Goal: Task Accomplishment & Management: Complete application form

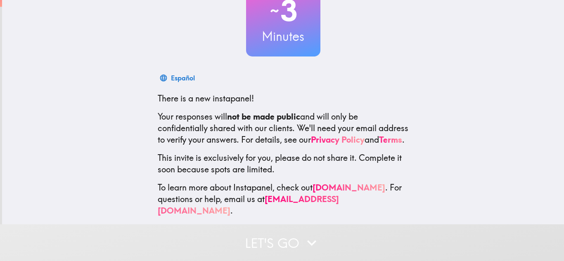
scroll to position [82, 0]
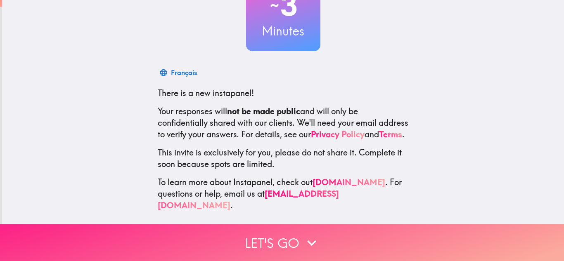
click at [245, 232] on button "Let's go" at bounding box center [282, 243] width 564 height 37
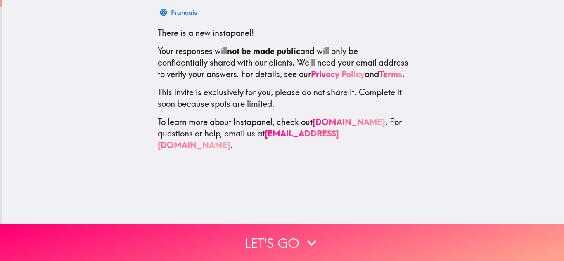
scroll to position [0, 0]
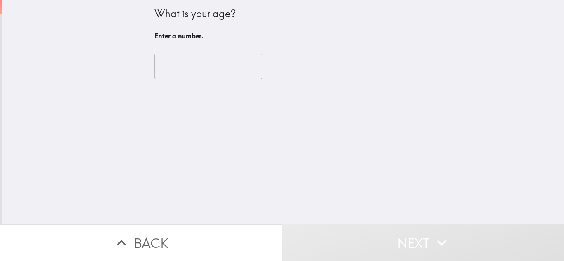
click at [212, 50] on div "​" at bounding box center [283, 66] width 258 height 45
click at [199, 72] on input "number" at bounding box center [208, 67] width 108 height 26
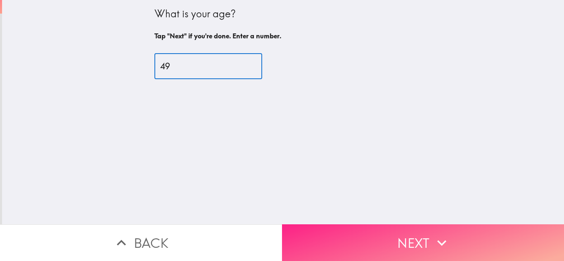
type input "49"
click at [371, 225] on button "Next" at bounding box center [423, 243] width 282 height 37
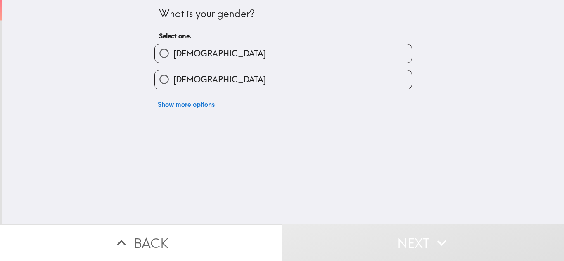
click at [179, 54] on span "[DEMOGRAPHIC_DATA]" at bounding box center [219, 54] width 92 height 12
click at [173, 54] on input "[DEMOGRAPHIC_DATA]" at bounding box center [164, 53] width 19 height 19
radio input "true"
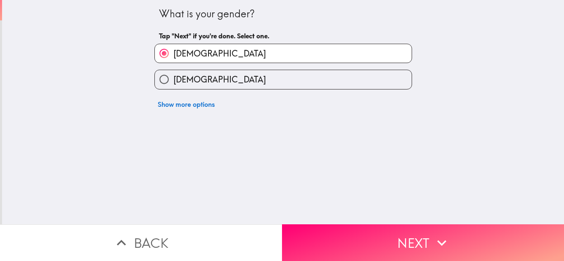
click at [348, 232] on button "Next" at bounding box center [423, 243] width 282 height 37
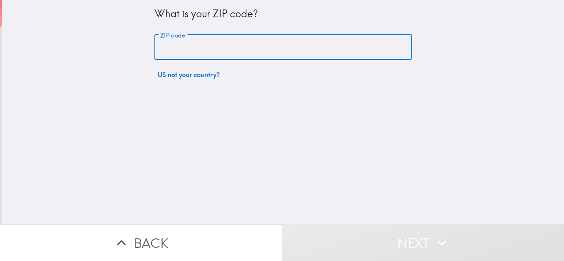
drag, startPoint x: 210, startPoint y: 58, endPoint x: 209, endPoint y: 54, distance: 4.6
click at [209, 54] on input "ZIP code" at bounding box center [283, 48] width 258 height 26
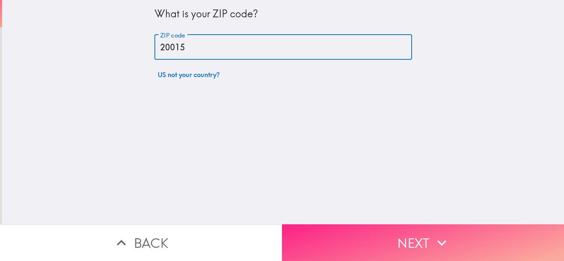
type input "20015"
click at [404, 225] on button "Next" at bounding box center [423, 243] width 282 height 37
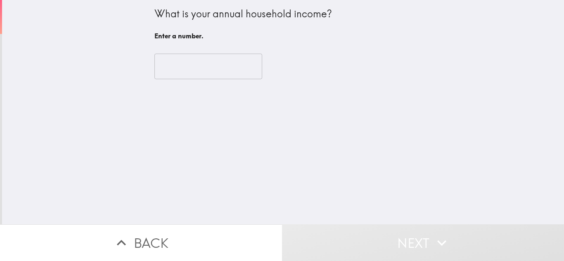
click at [201, 73] on input "number" at bounding box center [208, 67] width 108 height 26
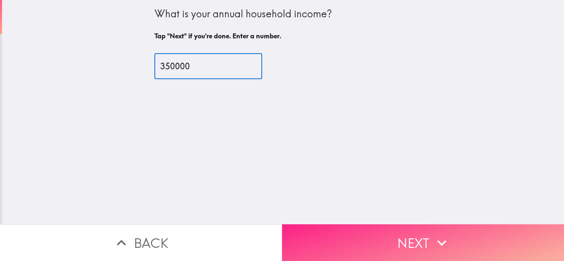
type input "350000"
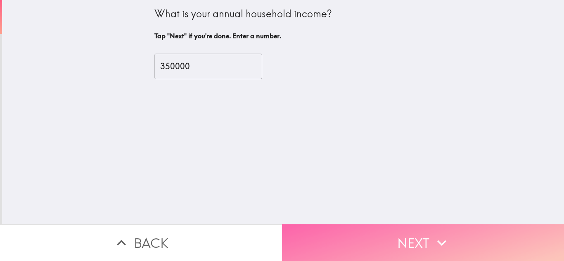
click at [345, 238] on button "Next" at bounding box center [423, 243] width 282 height 37
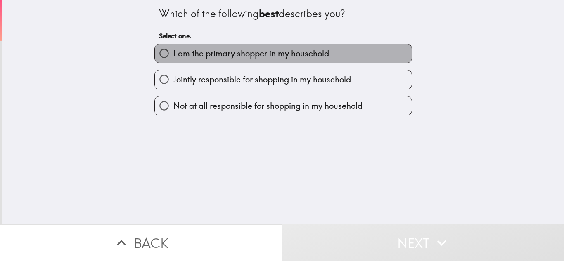
click at [181, 56] on span "I am the primary shopper in my household" at bounding box center [251, 54] width 156 height 12
click at [173, 56] on input "I am the primary shopper in my household" at bounding box center [164, 53] width 19 height 19
radio input "true"
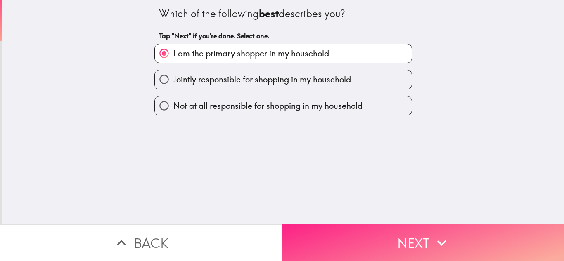
click at [344, 231] on button "Next" at bounding box center [423, 243] width 282 height 37
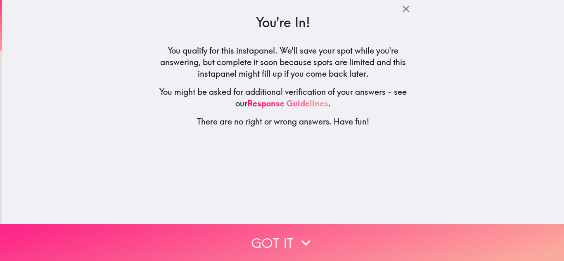
click at [254, 238] on button "Got it" at bounding box center [282, 243] width 564 height 37
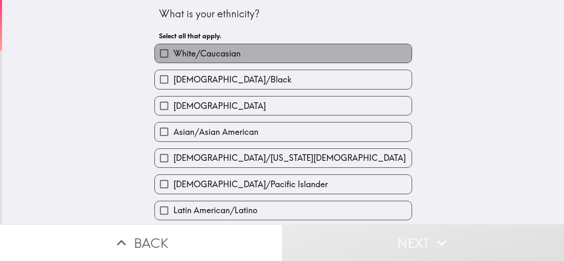
click at [198, 50] on span "White/Caucasian" at bounding box center [206, 54] width 67 height 12
click at [173, 50] on input "White/Caucasian" at bounding box center [164, 53] width 19 height 19
checkbox input "true"
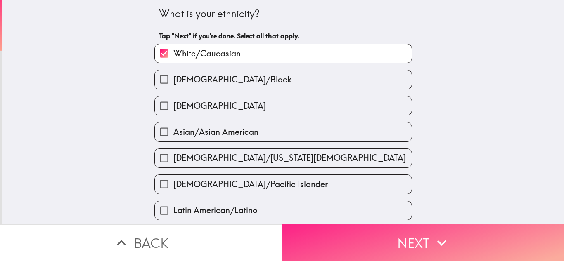
click at [388, 232] on button "Next" at bounding box center [423, 243] width 282 height 37
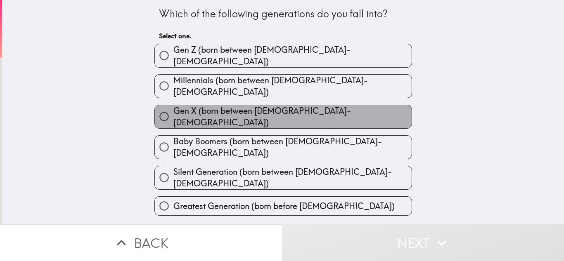
click at [203, 114] on label "Gen X (born between [DEMOGRAPHIC_DATA]-[DEMOGRAPHIC_DATA])" at bounding box center [283, 116] width 257 height 23
click at [173, 114] on input "Gen X (born between [DEMOGRAPHIC_DATA]-[DEMOGRAPHIC_DATA])" at bounding box center [164, 116] width 19 height 19
radio input "true"
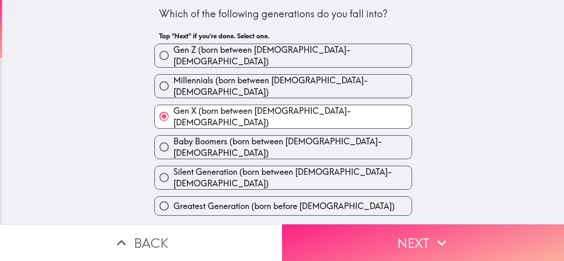
click at [386, 235] on button "Next" at bounding box center [423, 243] width 282 height 37
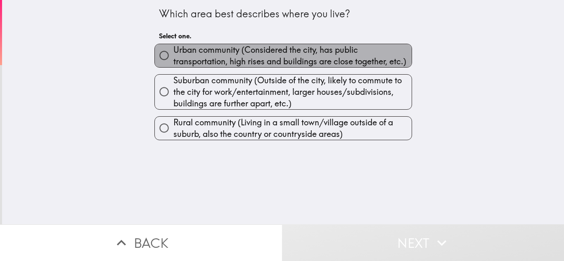
drag, startPoint x: 220, startPoint y: 57, endPoint x: 234, endPoint y: 73, distance: 22.0
click at [220, 56] on span "Urban community (Considered the city, has public transportation, high rises and…" at bounding box center [292, 55] width 238 height 23
click at [173, 56] on input "Urban community (Considered the city, has public transportation, high rises and…" at bounding box center [164, 55] width 19 height 19
radio input "true"
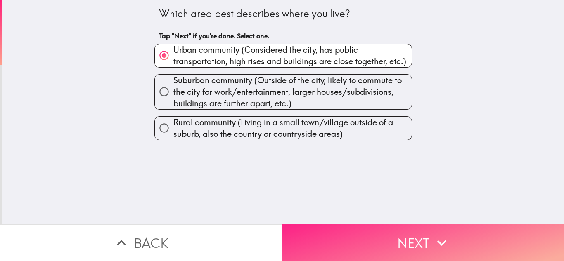
click at [360, 235] on button "Next" at bounding box center [423, 243] width 282 height 37
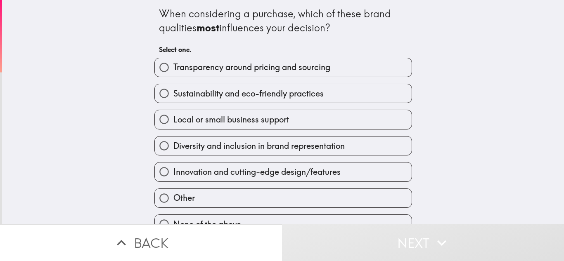
scroll to position [16, 0]
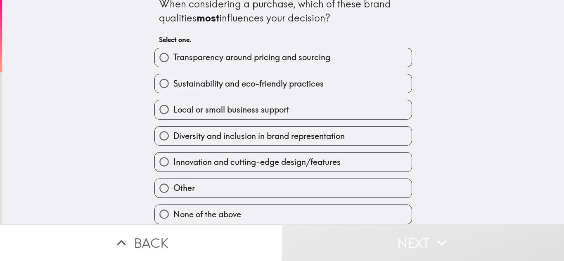
click at [207, 209] on span "None of the above" at bounding box center [207, 215] width 68 height 12
click at [173, 209] on input "None of the above" at bounding box center [164, 214] width 19 height 19
radio input "true"
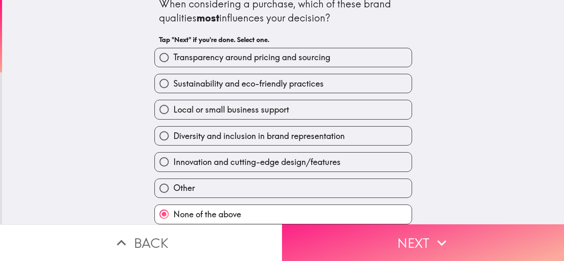
click at [352, 244] on button "Next" at bounding box center [423, 243] width 282 height 37
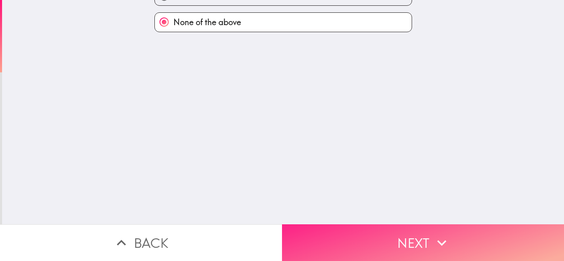
scroll to position [0, 0]
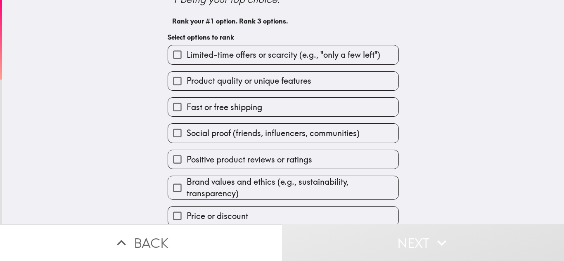
scroll to position [64, 0]
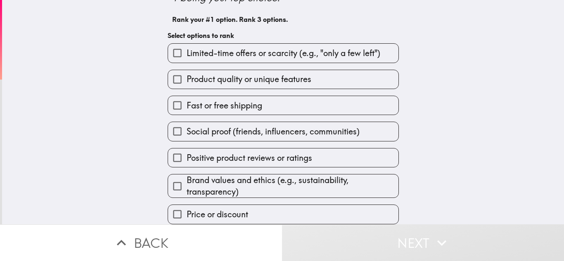
click at [171, 77] on input "Product quality or unique features" at bounding box center [177, 79] width 19 height 19
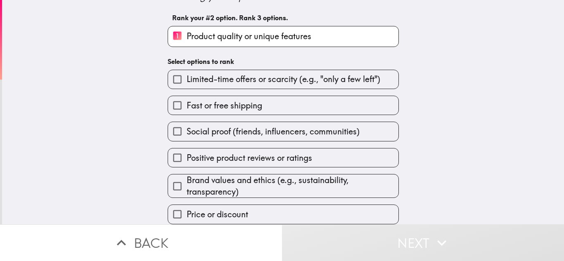
scroll to position [66, 0]
click at [174, 205] on input "Price or discount" at bounding box center [177, 214] width 19 height 19
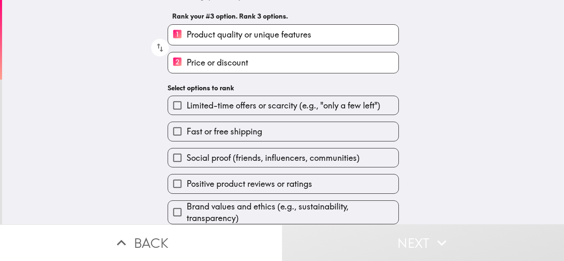
click at [177, 131] on input "Fast or free shipping" at bounding box center [177, 131] width 19 height 19
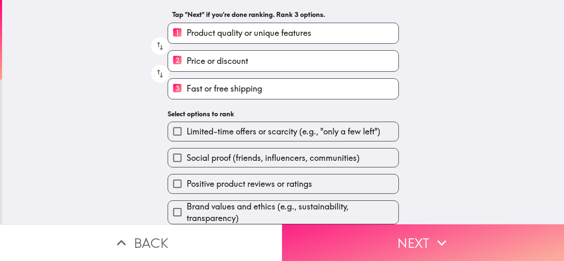
click at [505, 243] on button "Next" at bounding box center [423, 243] width 282 height 37
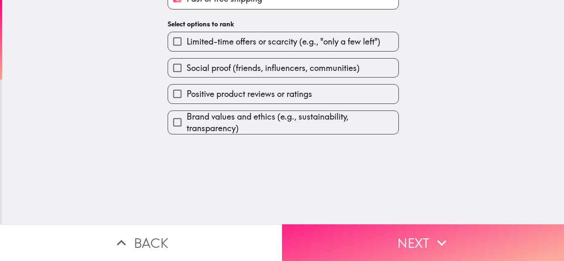
scroll to position [0, 0]
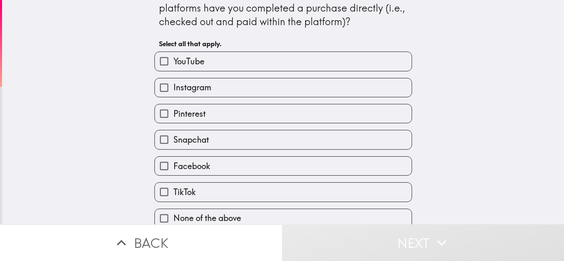
scroll to position [30, 0]
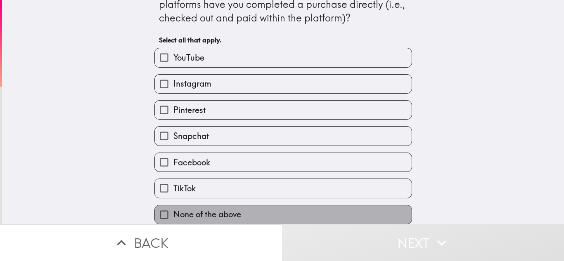
click at [173, 209] on span "None of the above" at bounding box center [207, 215] width 68 height 12
click at [171, 206] on input "None of the above" at bounding box center [164, 215] width 19 height 19
checkbox input "true"
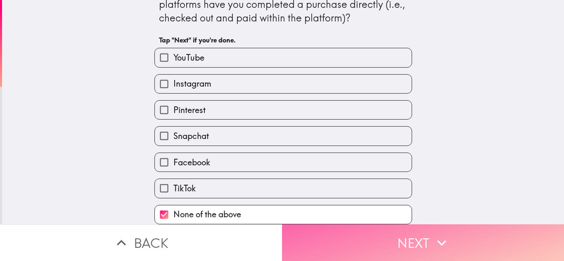
click at [329, 241] on button "Next" at bounding box center [423, 243] width 282 height 37
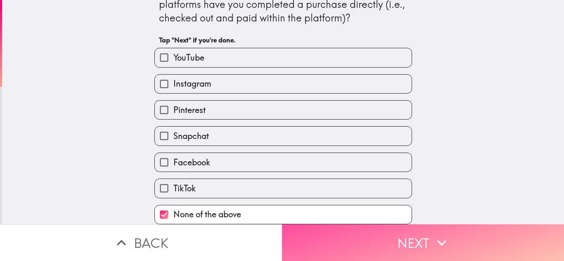
scroll to position [0, 0]
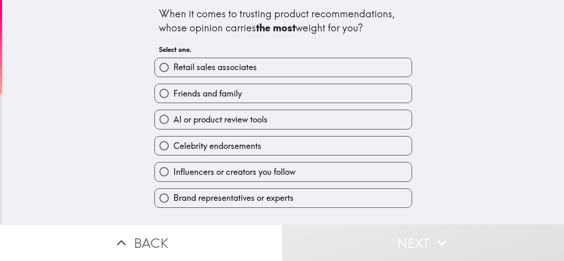
click at [164, 94] on input "Friends and family" at bounding box center [164, 93] width 19 height 19
radio input "true"
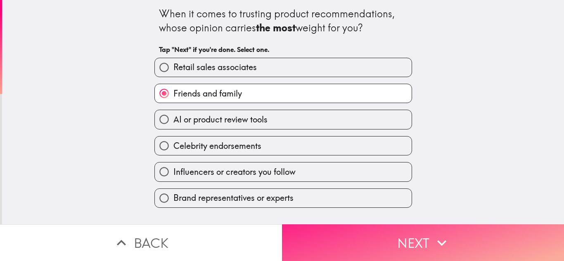
click at [306, 228] on button "Next" at bounding box center [423, 243] width 282 height 37
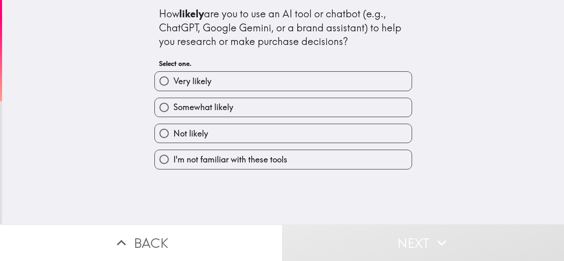
click at [194, 135] on span "Not likely" at bounding box center [190, 134] width 35 height 12
click at [173, 135] on input "Not likely" at bounding box center [164, 133] width 19 height 19
radio input "true"
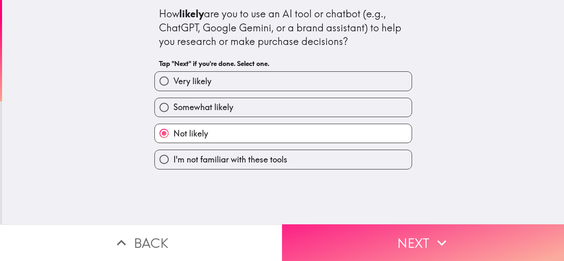
click at [331, 229] on button "Next" at bounding box center [423, 243] width 282 height 37
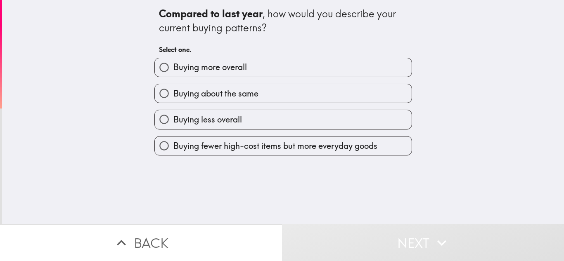
click at [180, 93] on span "Buying about the same" at bounding box center [215, 94] width 85 height 12
click at [173, 93] on input "Buying about the same" at bounding box center [164, 93] width 19 height 19
radio input "true"
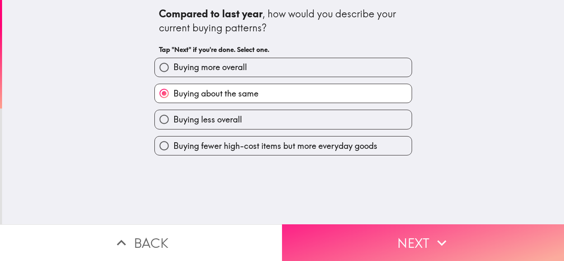
click at [352, 242] on button "Next" at bounding box center [423, 243] width 282 height 37
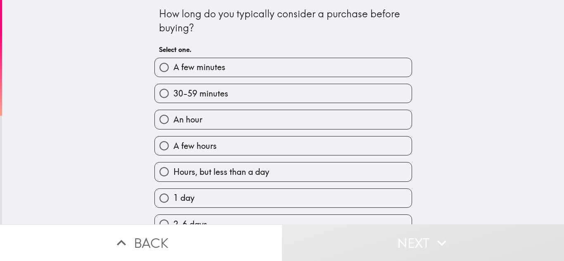
click at [205, 59] on label "A few minutes" at bounding box center [283, 67] width 257 height 19
click at [173, 59] on input "A few minutes" at bounding box center [164, 67] width 19 height 19
radio input "true"
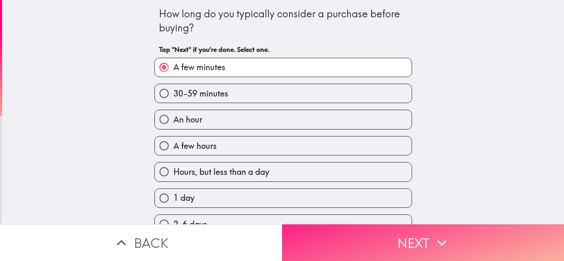
click at [335, 243] on button "Next" at bounding box center [423, 243] width 282 height 37
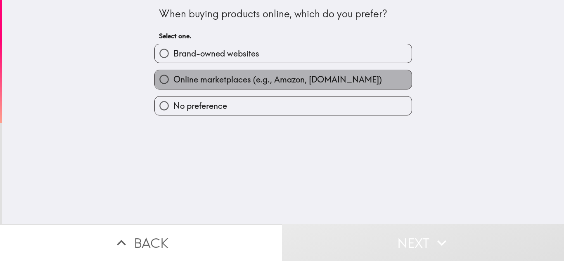
click at [265, 82] on span "Online marketplaces (e.g., Amazon, [DOMAIN_NAME])" at bounding box center [277, 80] width 209 height 12
click at [173, 82] on input "Online marketplaces (e.g., Amazon, [DOMAIN_NAME])" at bounding box center [164, 79] width 19 height 19
radio input "true"
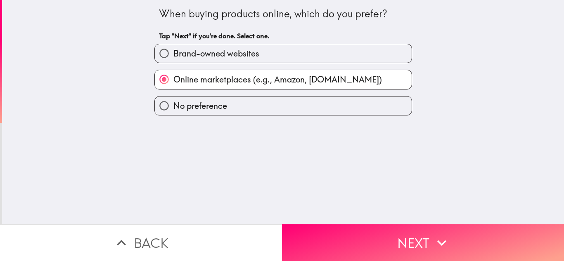
click at [202, 93] on div "No preference" at bounding box center [280, 103] width 264 height 26
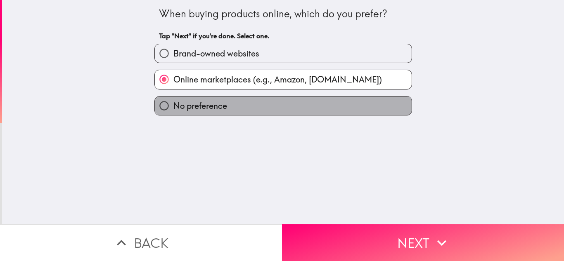
click at [201, 103] on span "No preference" at bounding box center [200, 106] width 54 height 12
click at [173, 103] on input "No preference" at bounding box center [164, 106] width 19 height 19
radio input "true"
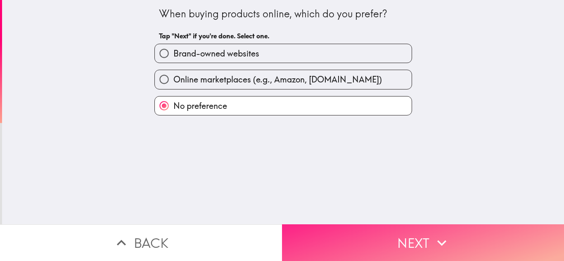
click at [325, 225] on button "Next" at bounding box center [423, 243] width 282 height 37
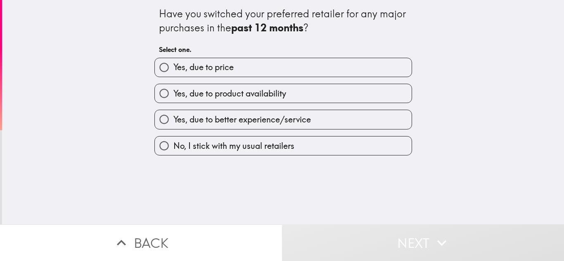
click at [175, 145] on span "No, I stick with my usual retailers" at bounding box center [233, 146] width 121 height 12
click at [173, 145] on input "No, I stick with my usual retailers" at bounding box center [164, 146] width 19 height 19
radio input "true"
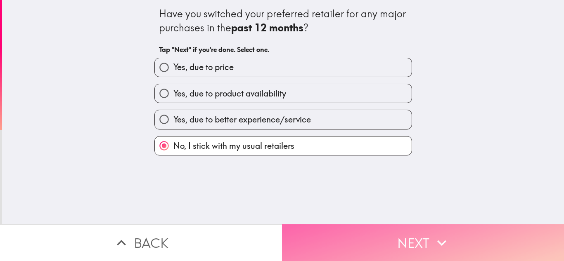
drag, startPoint x: 337, startPoint y: 234, endPoint x: 324, endPoint y: 229, distance: 14.1
click at [337, 234] on button "Next" at bounding box center [423, 243] width 282 height 37
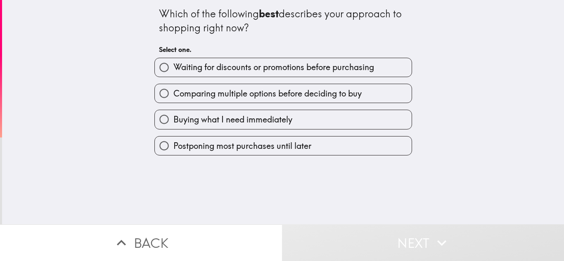
click at [173, 98] on span "Comparing multiple options before deciding to buy" at bounding box center [267, 94] width 188 height 12
click at [173, 98] on input "Comparing multiple options before deciding to buy" at bounding box center [164, 93] width 19 height 19
radio input "true"
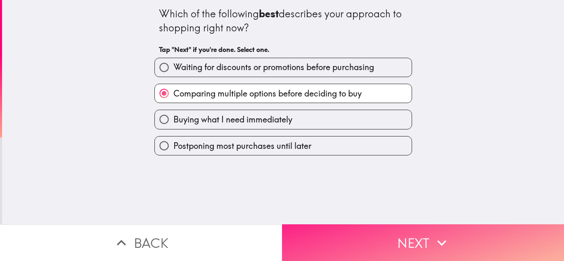
click at [340, 239] on button "Next" at bounding box center [423, 243] width 282 height 37
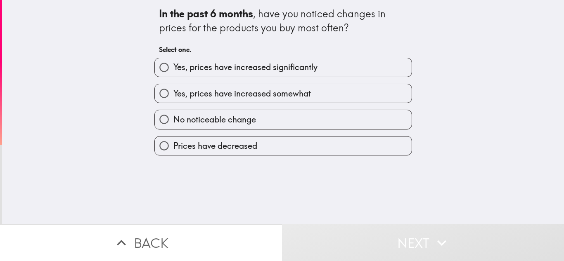
click at [201, 73] on span "Yes, prices have increased significantly" at bounding box center [245, 68] width 144 height 12
click at [173, 73] on input "Yes, prices have increased significantly" at bounding box center [164, 67] width 19 height 19
radio input "true"
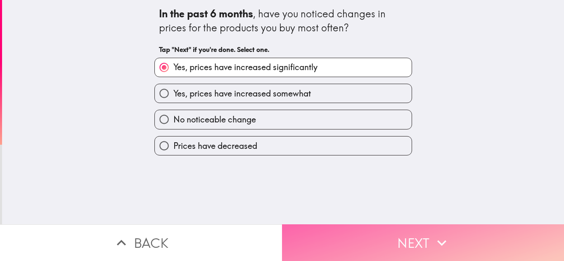
click at [334, 229] on button "Next" at bounding box center [423, 243] width 282 height 37
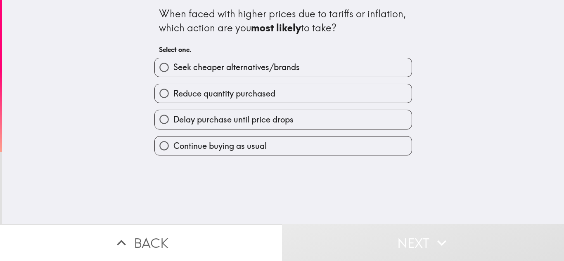
click at [173, 68] on span "Seek cheaper alternatives/brands" at bounding box center [236, 68] width 126 height 12
click at [173, 68] on input "Seek cheaper alternatives/brands" at bounding box center [164, 67] width 19 height 19
radio input "true"
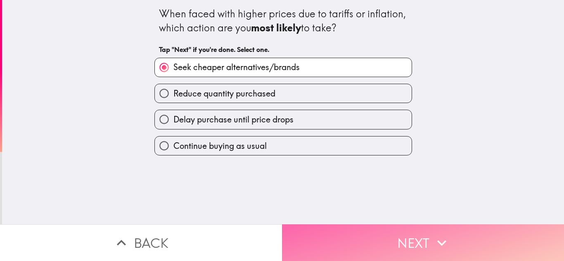
click at [329, 238] on button "Next" at bounding box center [423, 243] width 282 height 37
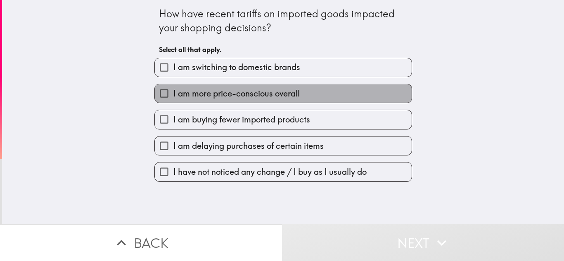
click at [206, 97] on span "I am more price-conscious overall" at bounding box center [236, 94] width 126 height 12
click at [173, 97] on input "I am more price-conscious overall" at bounding box center [164, 93] width 19 height 19
checkbox input "true"
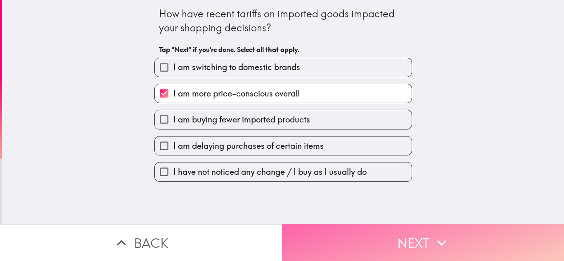
click at [328, 235] on button "Next" at bounding box center [423, 243] width 282 height 37
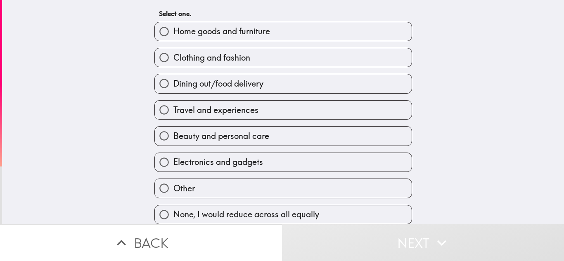
scroll to position [42, 0]
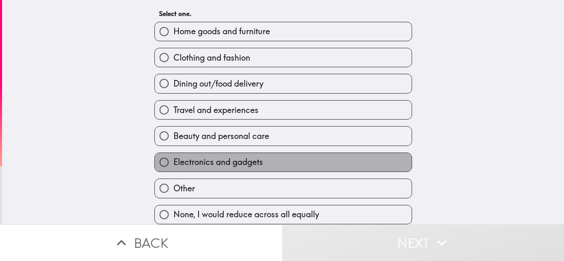
click at [210, 164] on label "Electronics and gadgets" at bounding box center [283, 162] width 257 height 19
click at [173, 164] on input "Electronics and gadgets" at bounding box center [164, 162] width 19 height 19
radio input "true"
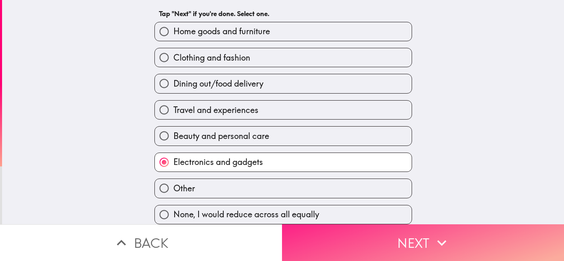
click at [313, 242] on button "Next" at bounding box center [423, 243] width 282 height 37
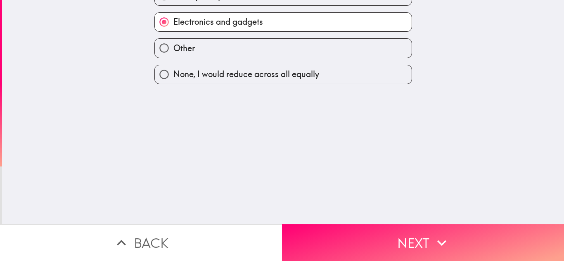
scroll to position [0, 0]
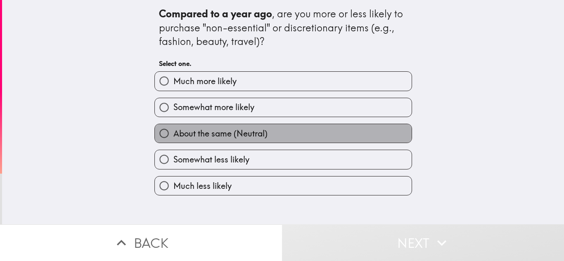
click at [173, 133] on span "About the same (Neutral)" at bounding box center [220, 134] width 94 height 12
click at [172, 133] on input "About the same (Neutral)" at bounding box center [164, 133] width 19 height 19
radio input "true"
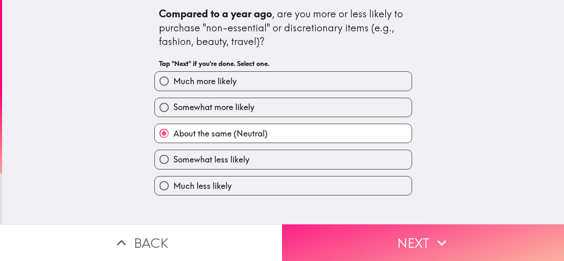
click at [321, 236] on button "Next" at bounding box center [423, 243] width 282 height 37
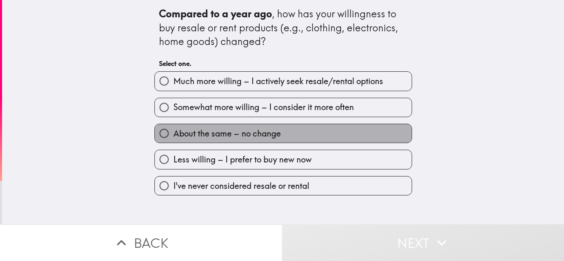
click at [189, 139] on span "About the same – no change" at bounding box center [226, 134] width 107 height 12
click at [173, 139] on input "About the same – no change" at bounding box center [164, 133] width 19 height 19
radio input "true"
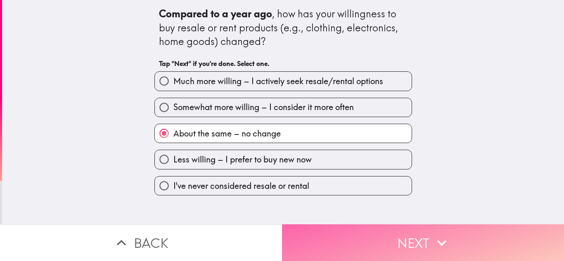
click at [334, 233] on button "Next" at bounding box center [423, 243] width 282 height 37
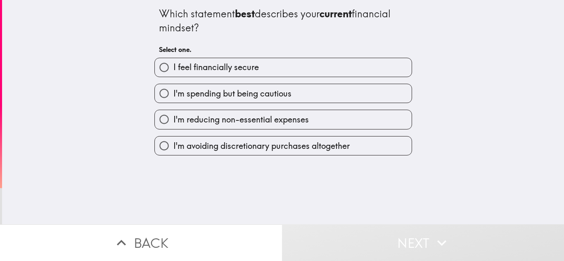
click at [193, 96] on span "I'm spending but being cautious" at bounding box center [232, 94] width 118 height 12
click at [173, 96] on input "I'm spending but being cautious" at bounding box center [164, 93] width 19 height 19
radio input "true"
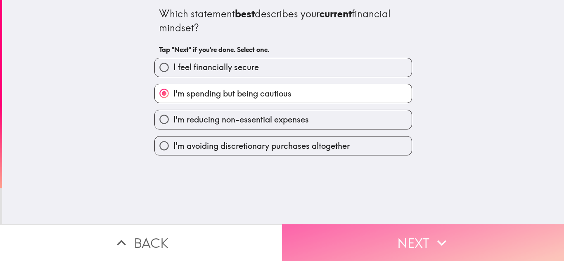
click at [355, 239] on button "Next" at bounding box center [423, 243] width 282 height 37
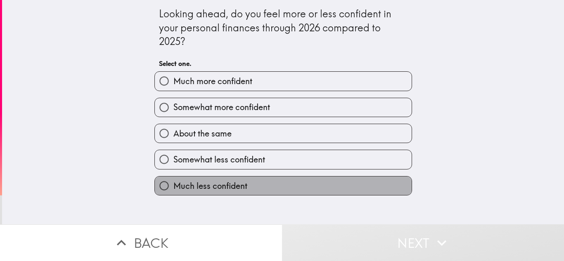
click at [173, 183] on span "Much less confident" at bounding box center [210, 186] width 74 height 12
click at [173, 183] on input "Much less confident" at bounding box center [164, 186] width 19 height 19
radio input "true"
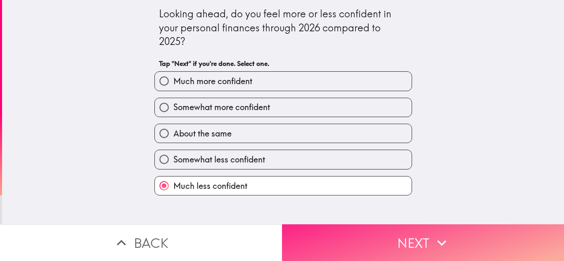
click at [325, 238] on button "Next" at bounding box center [423, 243] width 282 height 37
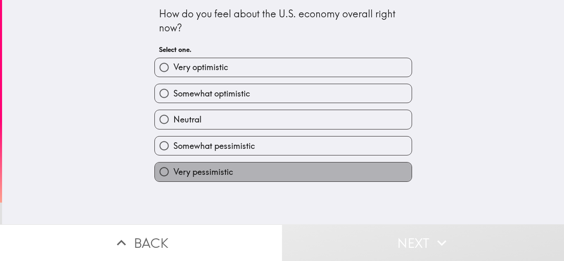
click at [199, 175] on span "Very pessimistic" at bounding box center [203, 172] width 60 height 12
click at [173, 175] on input "Very pessimistic" at bounding box center [164, 172] width 19 height 19
radio input "true"
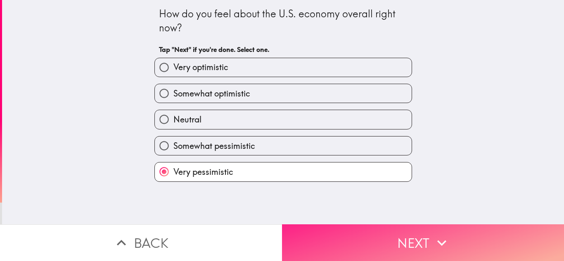
click at [332, 225] on button "Next" at bounding box center [423, 243] width 282 height 37
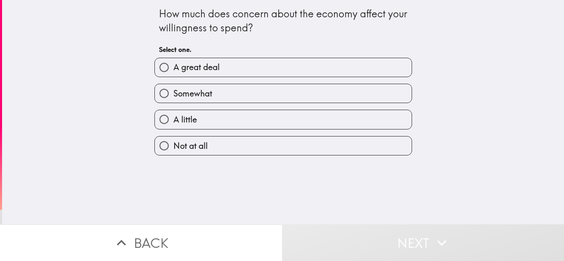
click at [180, 119] on span "A little" at bounding box center [185, 120] width 24 height 12
click at [173, 119] on input "A little" at bounding box center [164, 119] width 19 height 19
radio input "true"
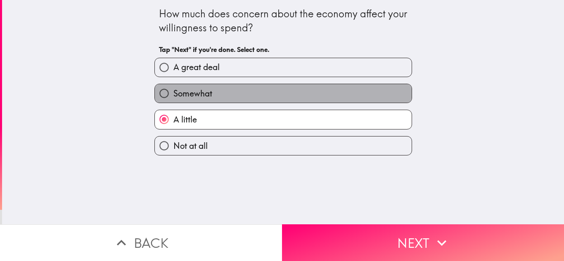
click at [199, 93] on span "Somewhat" at bounding box center [192, 94] width 39 height 12
click at [173, 93] on input "Somewhat" at bounding box center [164, 93] width 19 height 19
radio input "true"
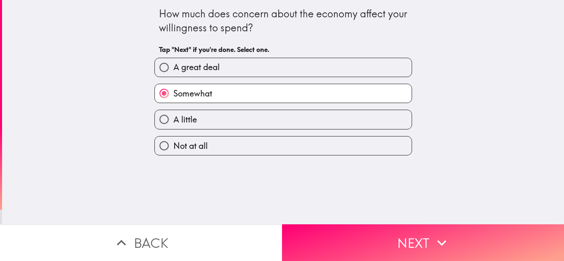
click at [342, 208] on div "How much does concern about the economy affect your willingness to spend? Tap "…" at bounding box center [283, 112] width 562 height 225
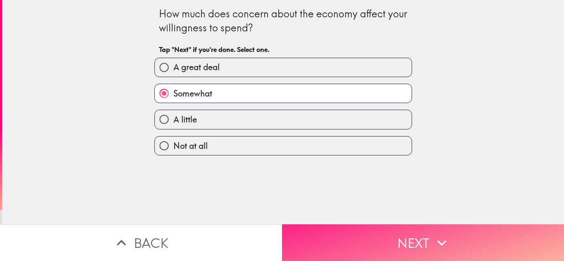
click at [346, 230] on button "Next" at bounding box center [423, 243] width 282 height 37
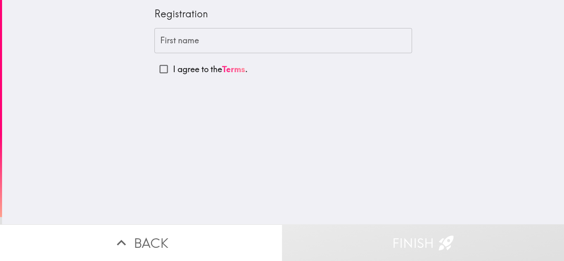
click at [177, 45] on input "First name" at bounding box center [283, 41] width 258 height 26
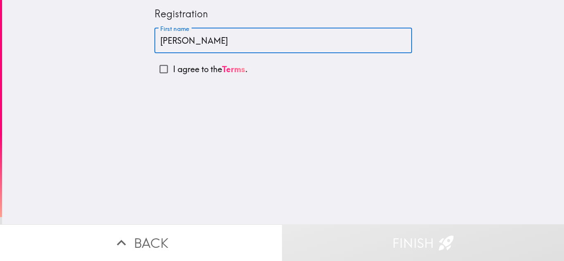
type input "[PERSON_NAME]"
click at [164, 74] on input "I agree to the Terms ." at bounding box center [163, 69] width 19 height 19
checkbox input "true"
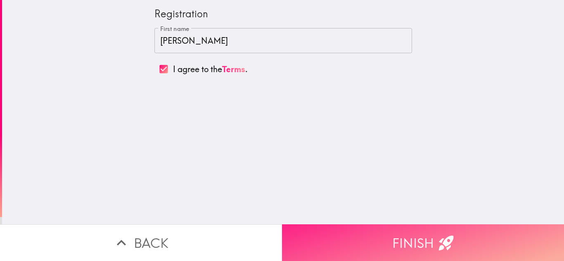
click at [400, 238] on button "Finish" at bounding box center [423, 243] width 282 height 37
